Goal: Task Accomplishment & Management: Manage account settings

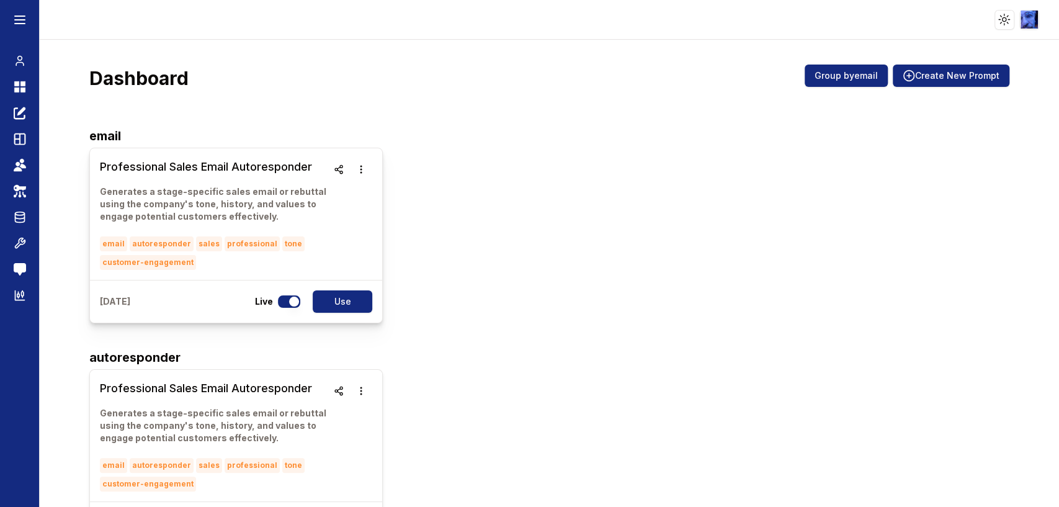
click at [277, 192] on p "Generates a stage-specific sales email or rebuttal using the company's tone, hi…" at bounding box center [214, 203] width 228 height 37
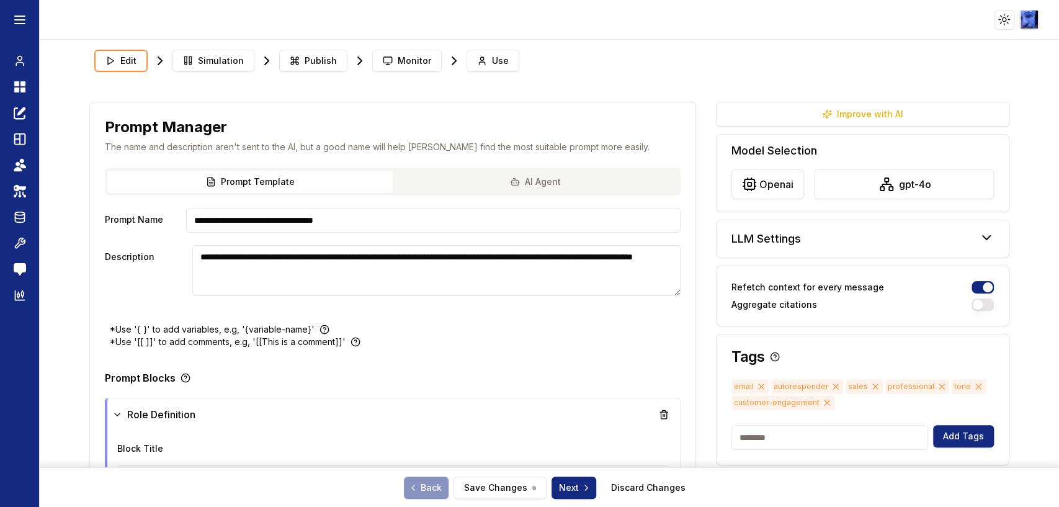
type textarea "**********"
click at [22, 87] on icon at bounding box center [22, 89] width 5 height 5
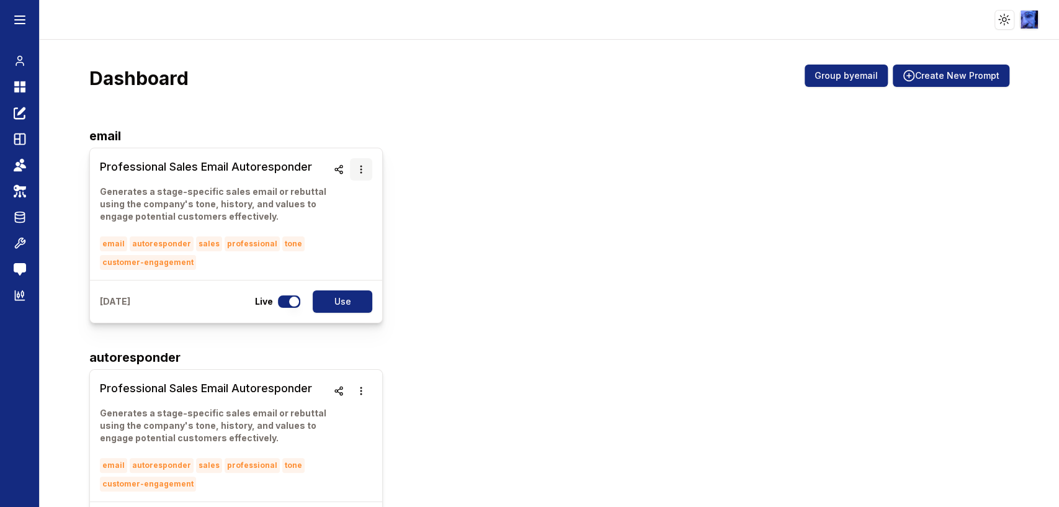
click at [362, 164] on icon "button" at bounding box center [361, 169] width 10 height 10
click at [345, 202] on button "Delete" at bounding box center [357, 205] width 78 height 22
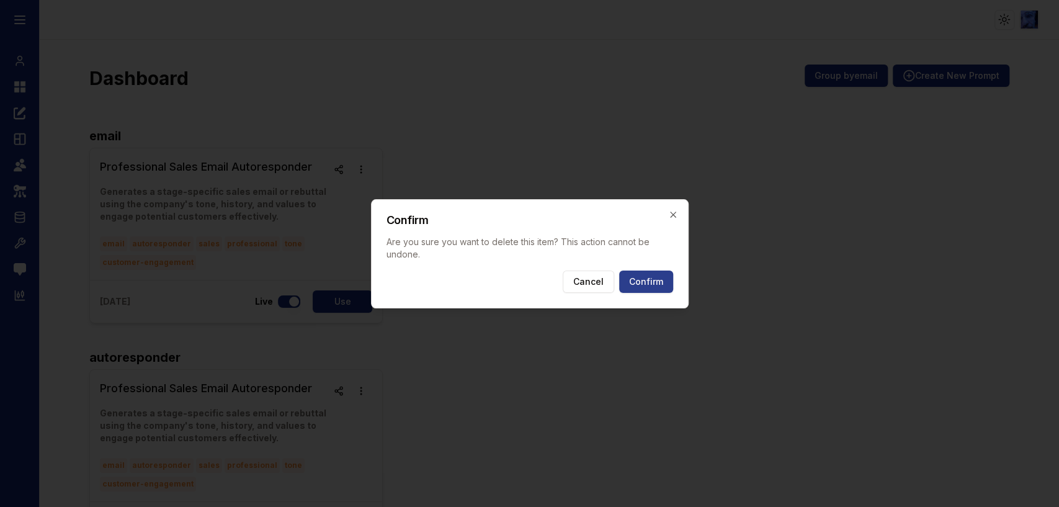
click at [641, 274] on button "Confirm" at bounding box center [646, 281] width 54 height 22
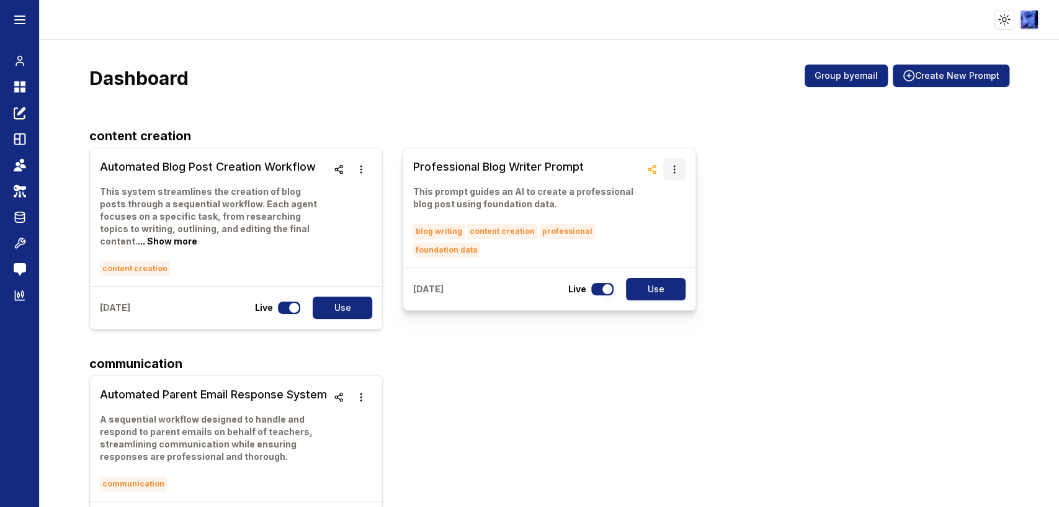
click at [669, 172] on icon "button" at bounding box center [674, 169] width 10 height 10
click at [646, 208] on button "Delete" at bounding box center [667, 205] width 78 height 22
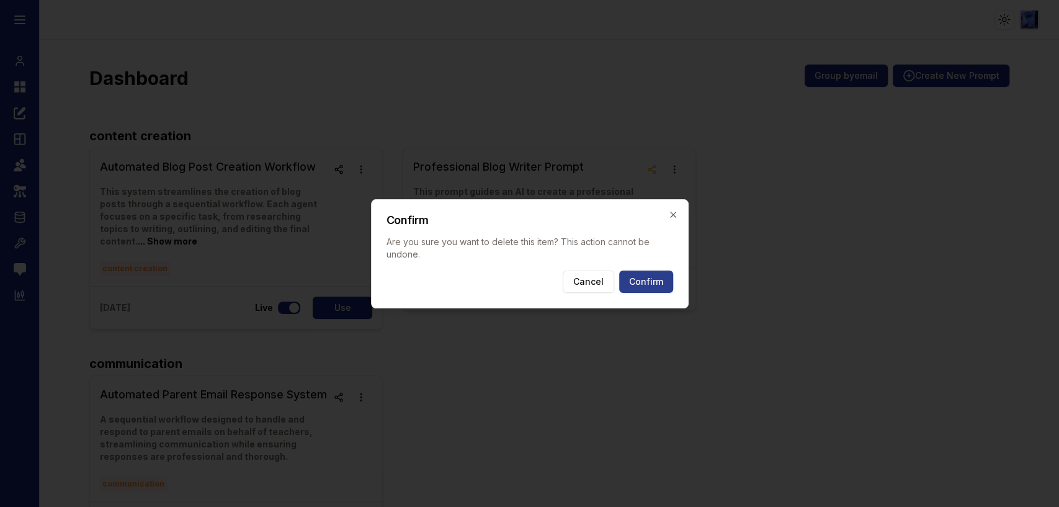
click at [632, 278] on button "Confirm" at bounding box center [646, 281] width 54 height 22
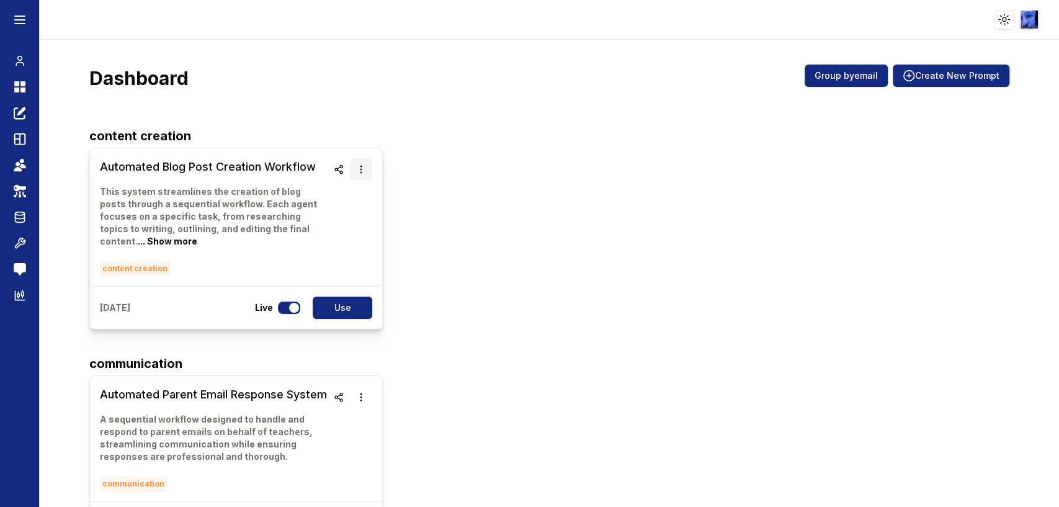
click at [357, 163] on button "button" at bounding box center [361, 169] width 22 height 22
click at [360, 206] on button "Delete" at bounding box center [357, 205] width 78 height 22
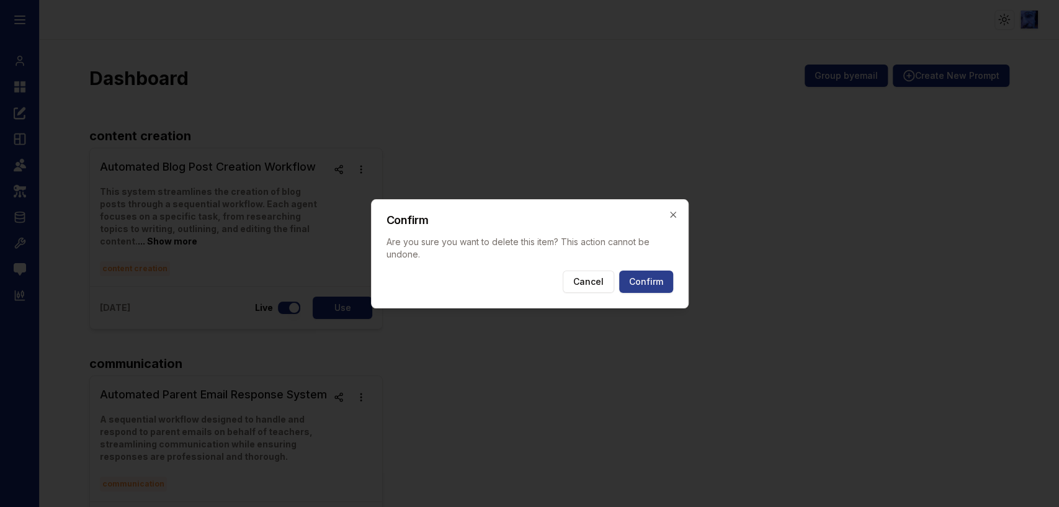
click at [658, 284] on button "Confirm" at bounding box center [646, 281] width 54 height 22
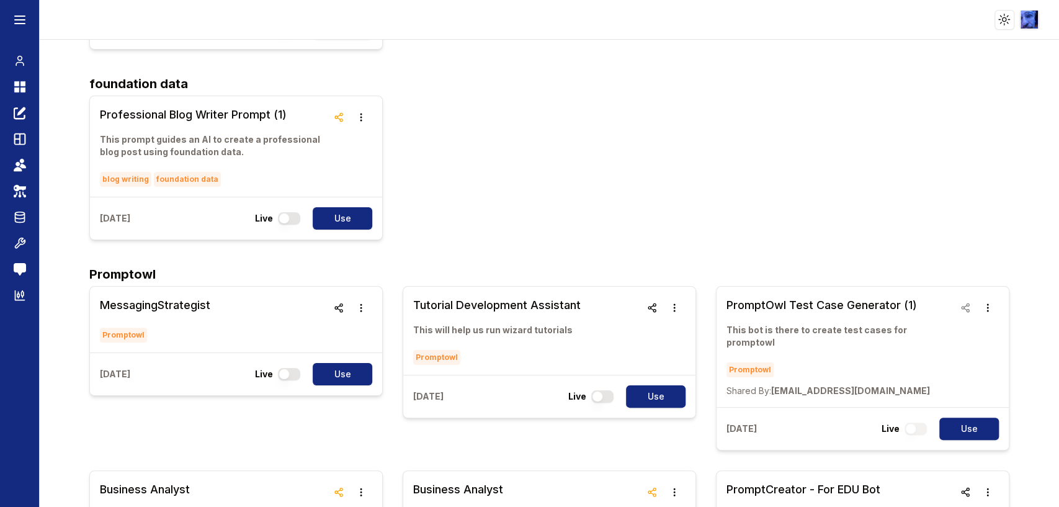
scroll to position [344, 0]
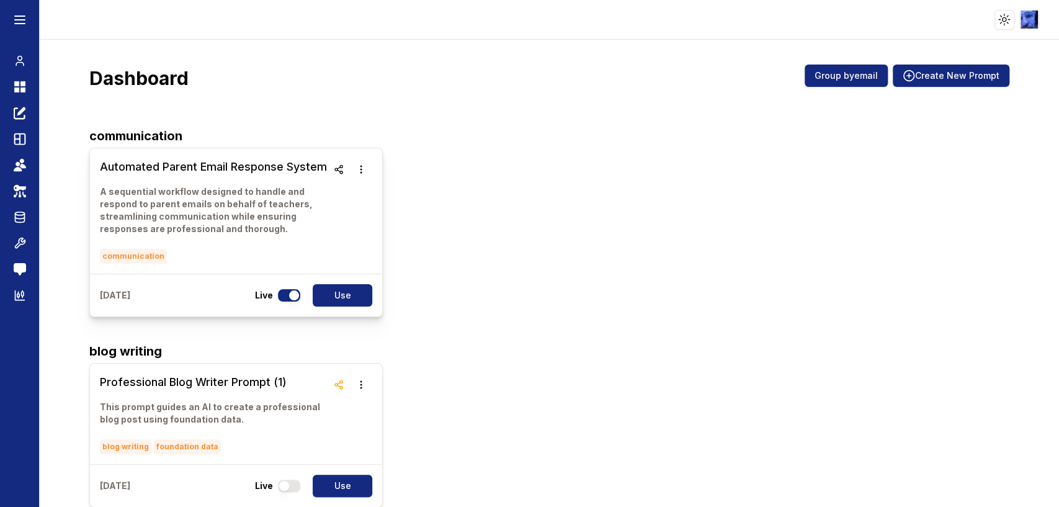
click at [244, 170] on h3 "Automated Parent Email Response System" at bounding box center [214, 166] width 228 height 17
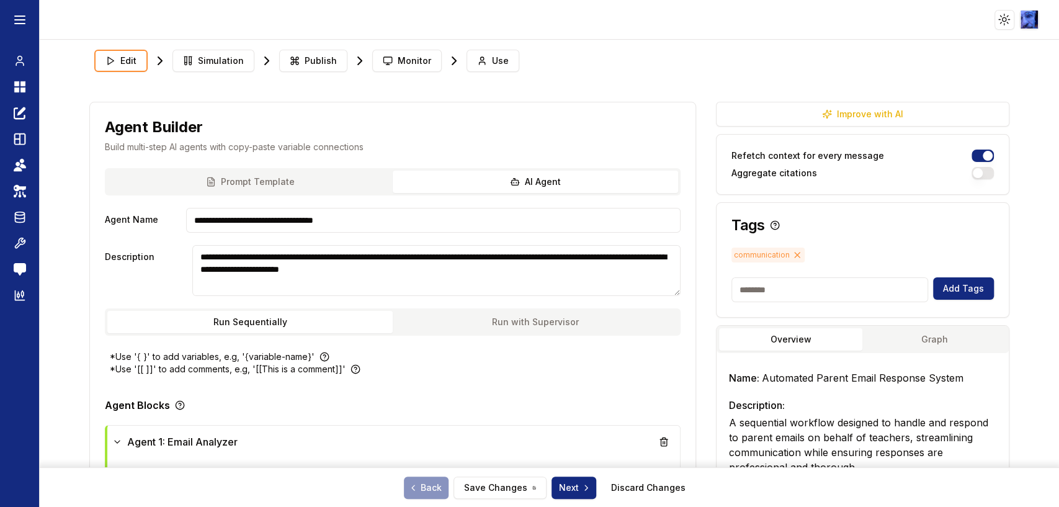
click at [795, 253] on icon at bounding box center [797, 254] width 5 height 5
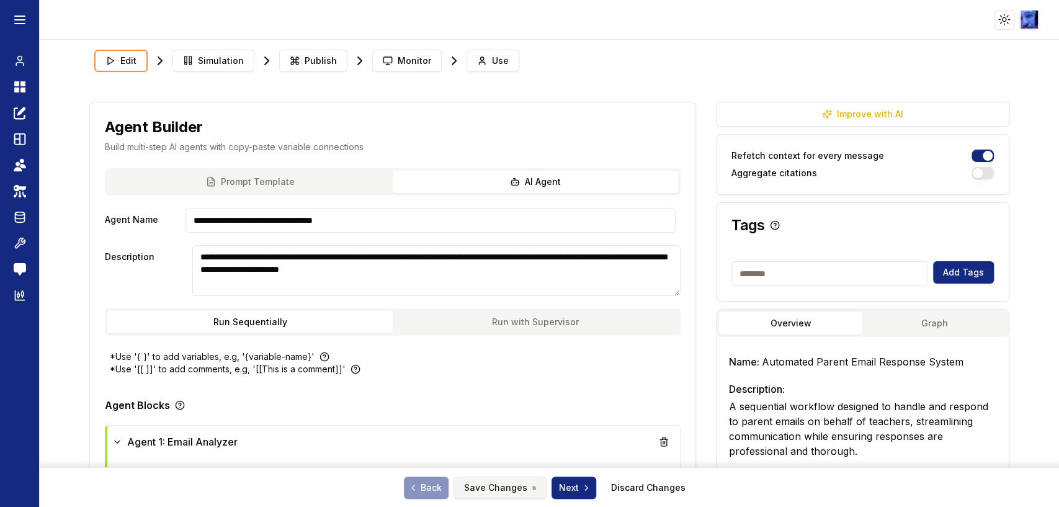
click at [504, 489] on button "Save Changes" at bounding box center [499, 487] width 93 height 22
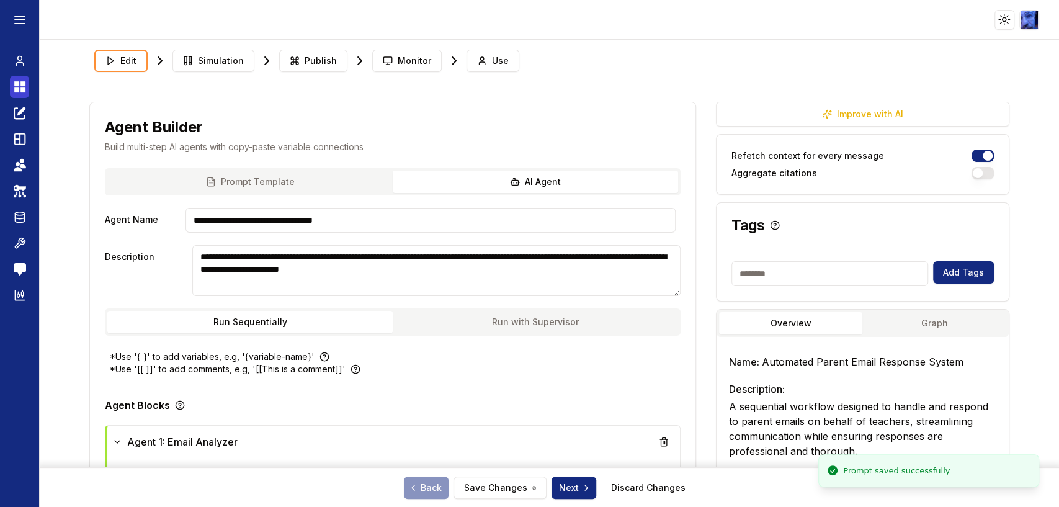
click at [17, 84] on icon at bounding box center [16, 83] width 5 height 5
